Goal: Information Seeking & Learning: Learn about a topic

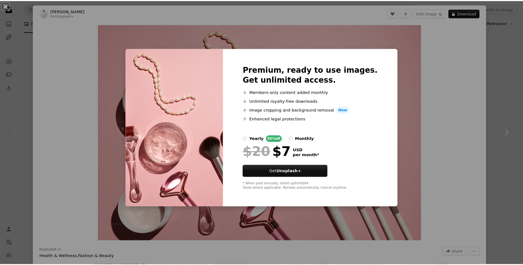
scroll to position [0, 83]
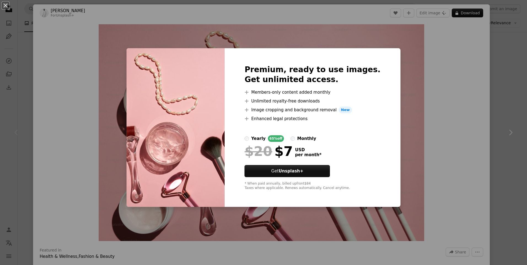
click at [435, 69] on div "An X shape Premium, ready to use images. Get unlimited access. A plus sign Memb…" at bounding box center [263, 132] width 527 height 265
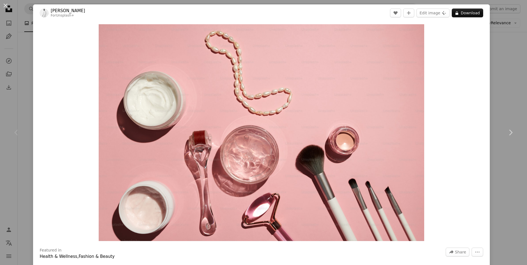
click at [463, 132] on div "Zoom in" at bounding box center [261, 133] width 457 height 223
drag, startPoint x: 503, startPoint y: 57, endPoint x: 503, endPoint y: 61, distance: 3.9
click at [503, 57] on div "An X shape Chevron left Chevron right [PERSON_NAME] For Unsplash+ A heart A plu…" at bounding box center [263, 132] width 527 height 265
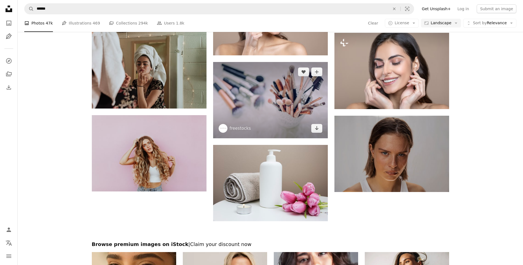
scroll to position [496, 0]
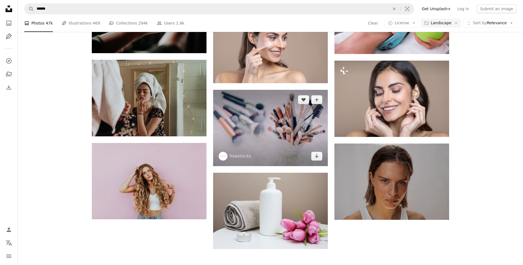
click at [261, 121] on img at bounding box center [270, 128] width 115 height 76
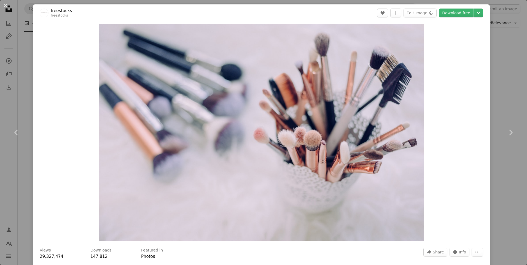
click at [505, 72] on div "An X shape Chevron left Chevron right freestocks freestocks A heart A plus sign…" at bounding box center [263, 132] width 527 height 265
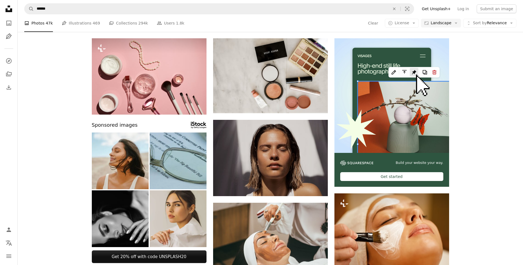
scroll to position [28, 0]
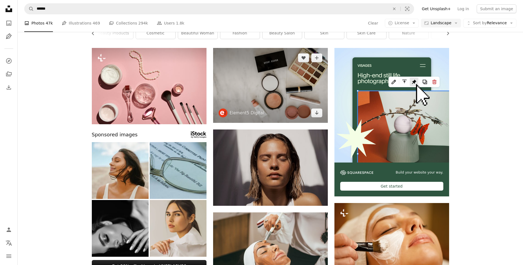
click at [281, 82] on img at bounding box center [270, 85] width 115 height 75
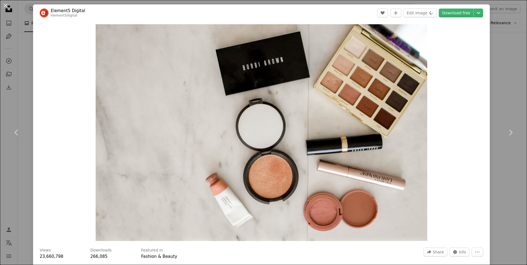
click at [498, 45] on div "An X shape Chevron left Chevron right Element5 Digital element5digital A heart …" at bounding box center [263, 132] width 527 height 265
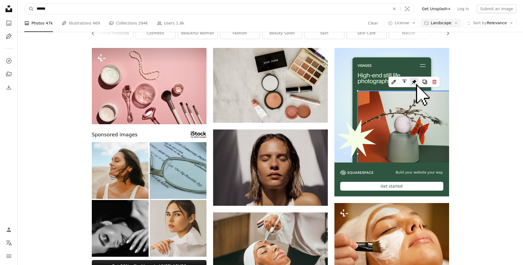
drag, startPoint x: 65, startPoint y: 10, endPoint x: 1, endPoint y: 11, distance: 64.0
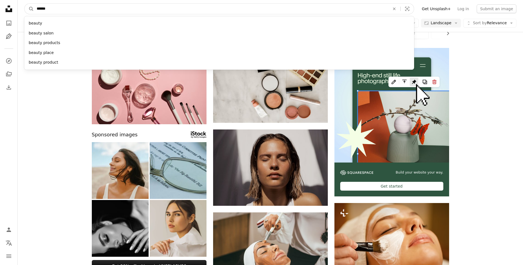
paste input "****"
type input "**********"
click button "A magnifying glass" at bounding box center [29, 9] width 9 height 10
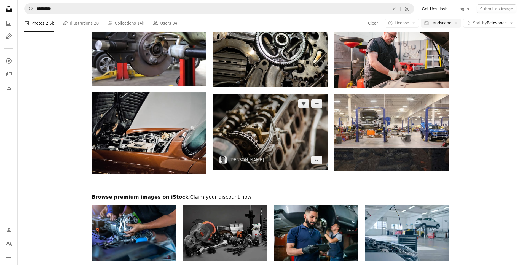
scroll to position [607, 0]
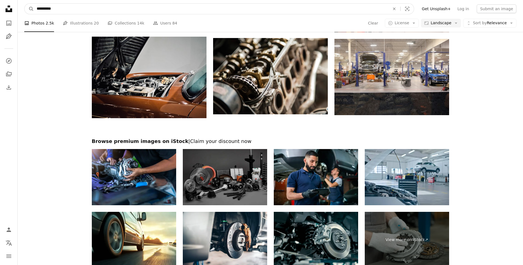
click at [84, 11] on input "**********" at bounding box center [211, 9] width 354 height 10
type input "********"
click button "A magnifying glass" at bounding box center [29, 9] width 9 height 10
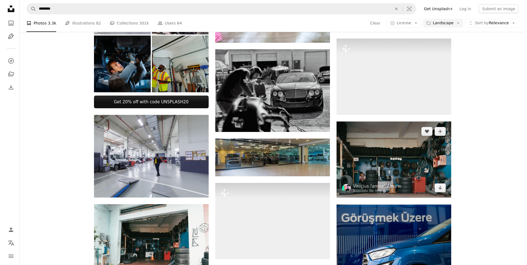
scroll to position [193, 0]
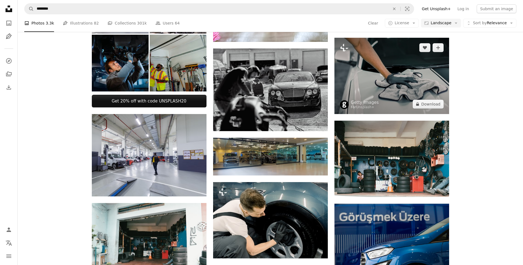
click at [393, 87] on img at bounding box center [392, 76] width 115 height 76
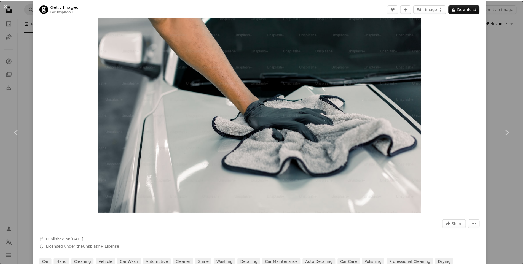
scroll to position [28, 0]
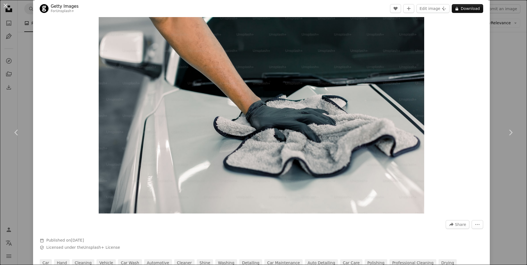
click at [503, 98] on div "An X shape Chevron left Chevron right Getty Images For Unsplash+ A heart A plus…" at bounding box center [263, 132] width 527 height 265
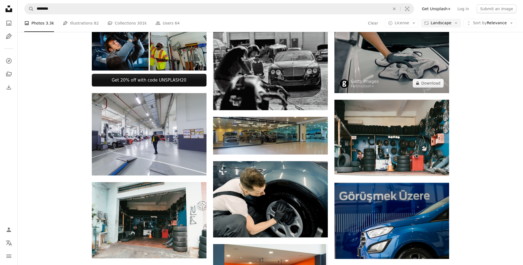
scroll to position [159, 0]
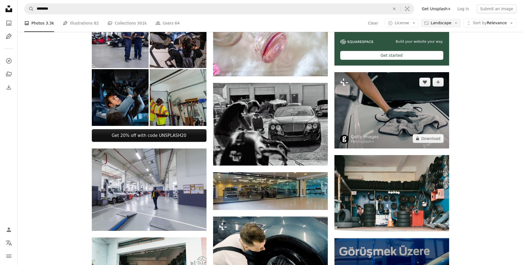
click at [390, 99] on img at bounding box center [392, 110] width 115 height 76
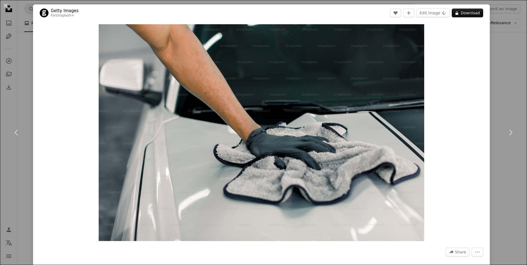
click at [500, 68] on div "An X shape Chevron left Chevron right Getty Images For Unsplash+ A heart A plus…" at bounding box center [263, 132] width 527 height 265
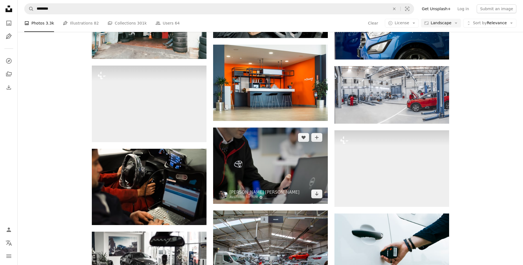
scroll to position [524, 0]
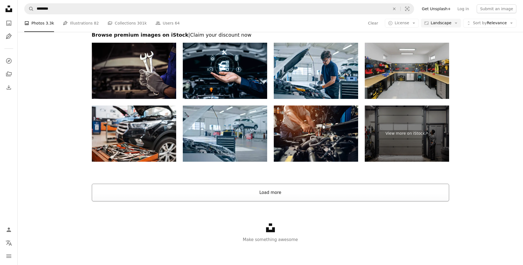
click at [287, 193] on button "Load more" at bounding box center [270, 193] width 357 height 18
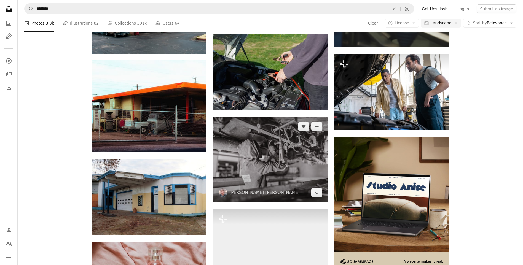
scroll to position [1317, 0]
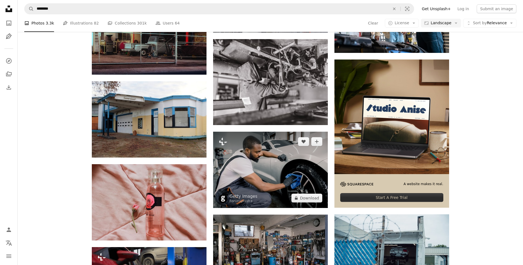
click at [274, 171] on img at bounding box center [270, 170] width 115 height 76
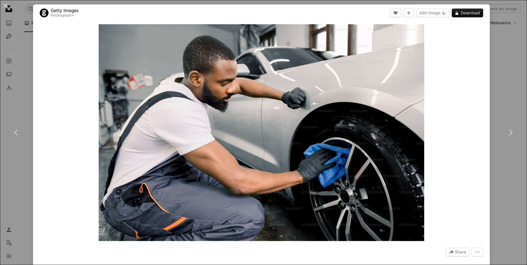
click at [501, 94] on div "An X shape Chevron left Chevron right Getty Images For Unsplash+ A heart A plus…" at bounding box center [263, 132] width 527 height 265
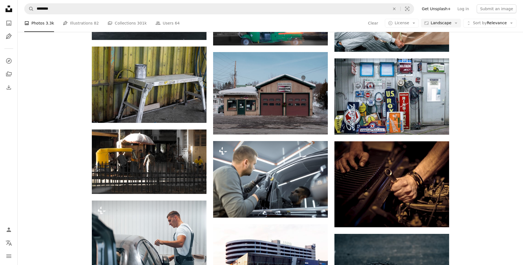
scroll to position [2775, 0]
